Goal: Task Accomplishment & Management: Use online tool/utility

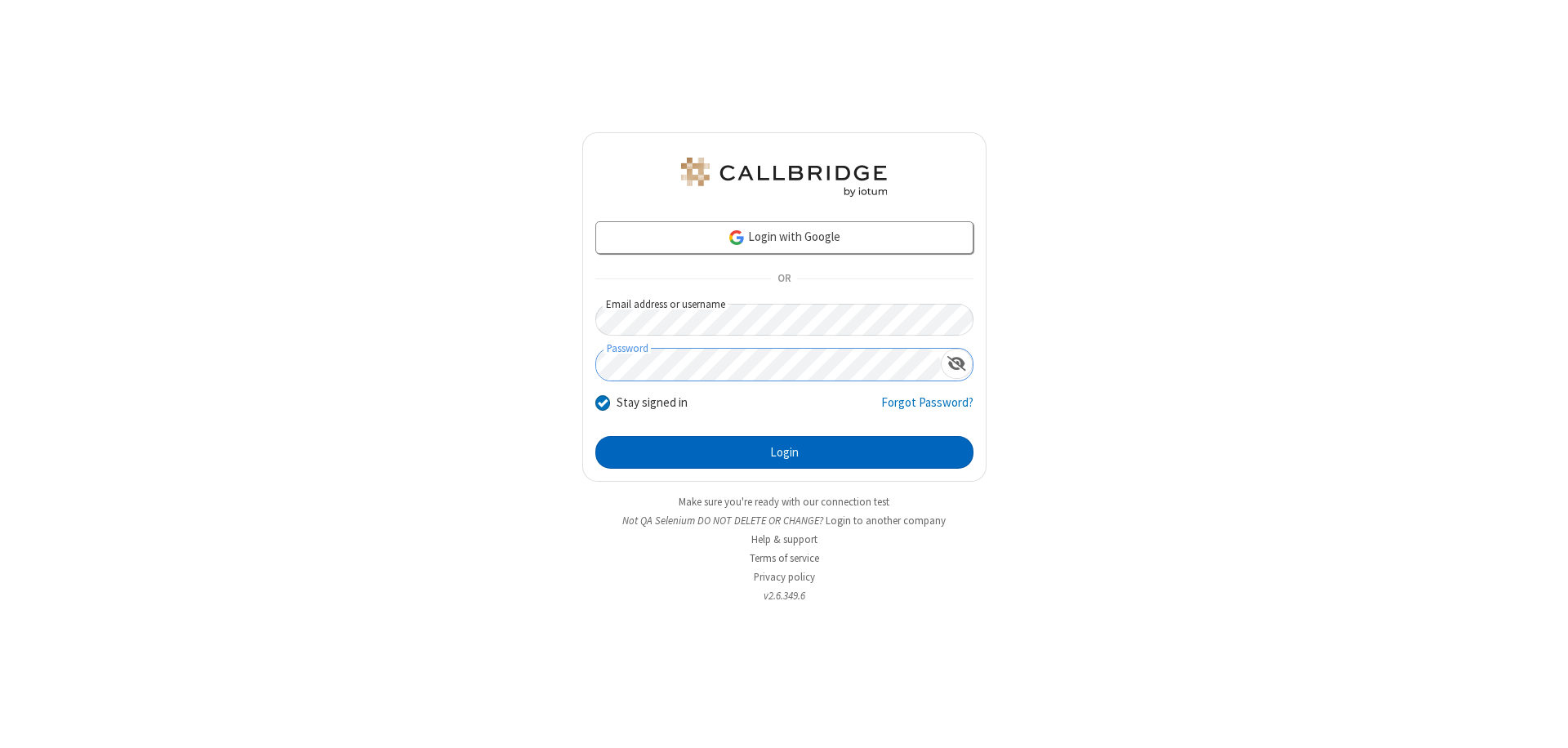
click at [784, 452] on button "Login" at bounding box center [785, 452] width 378 height 33
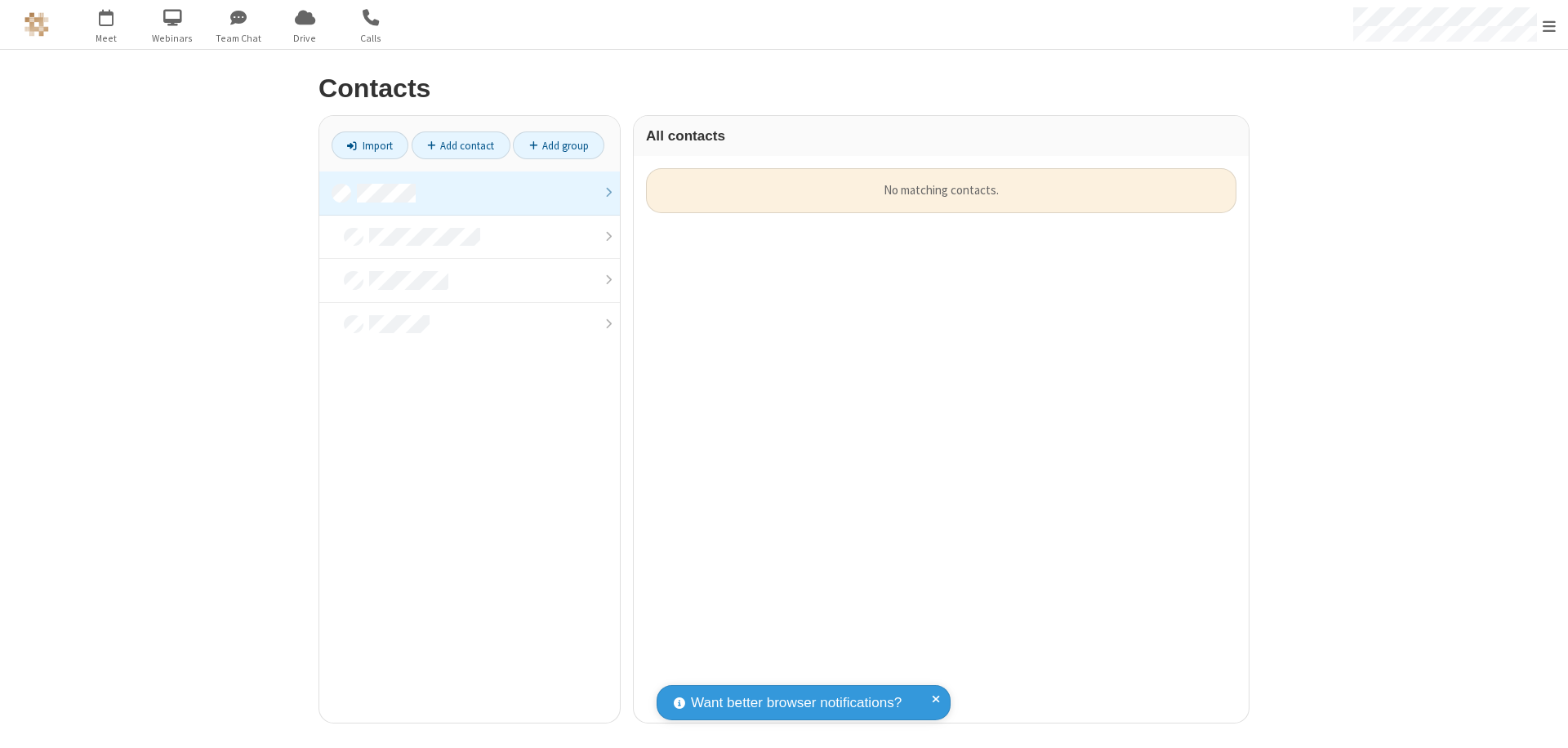
scroll to position [555, 602]
click at [470, 193] on link at bounding box center [469, 193] width 300 height 44
click at [370, 145] on link "Import" at bounding box center [370, 145] width 76 height 28
